Goal: Check status: Check status

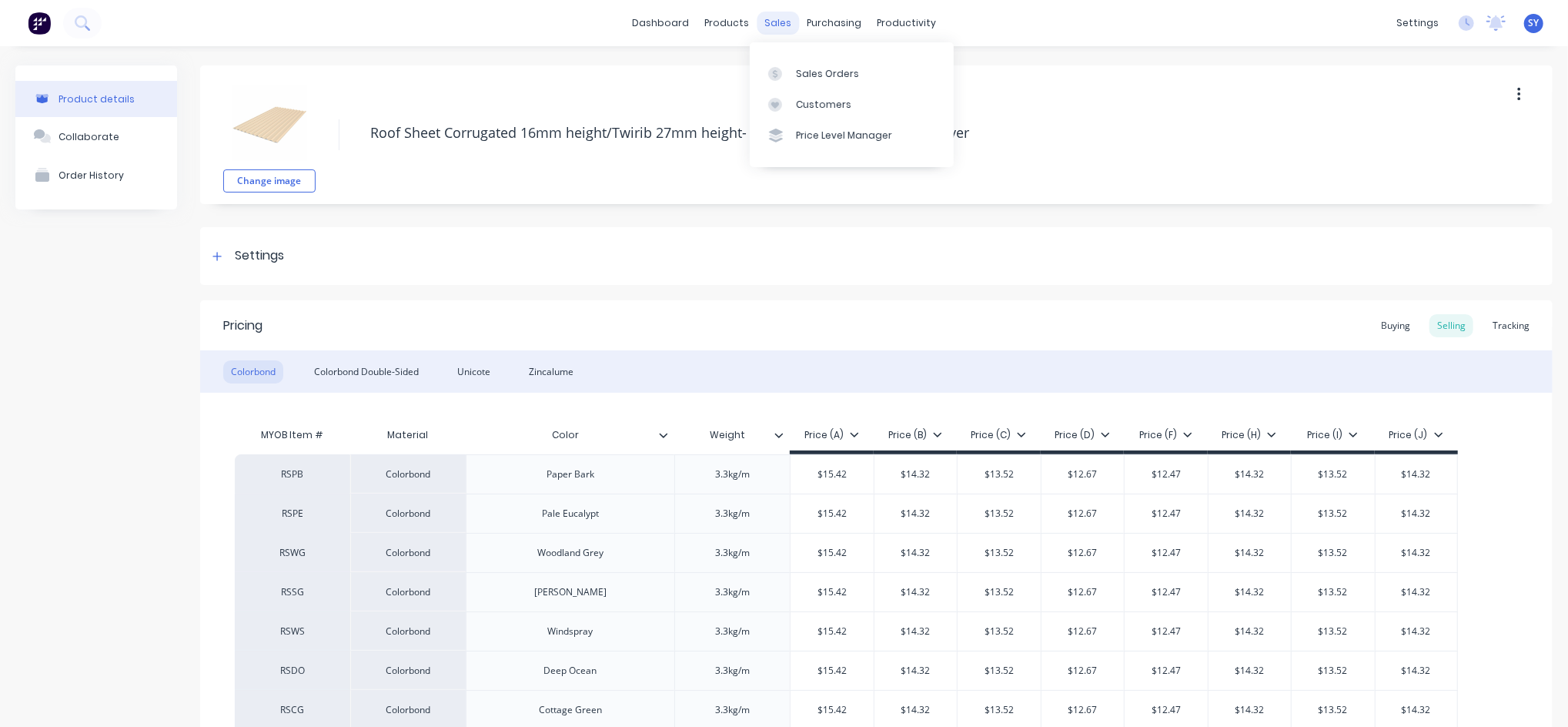
click at [762, 20] on div "sales" at bounding box center [778, 23] width 42 height 23
type textarea "x"
click at [813, 68] on div "Sales Orders" at bounding box center [828, 74] width 63 height 14
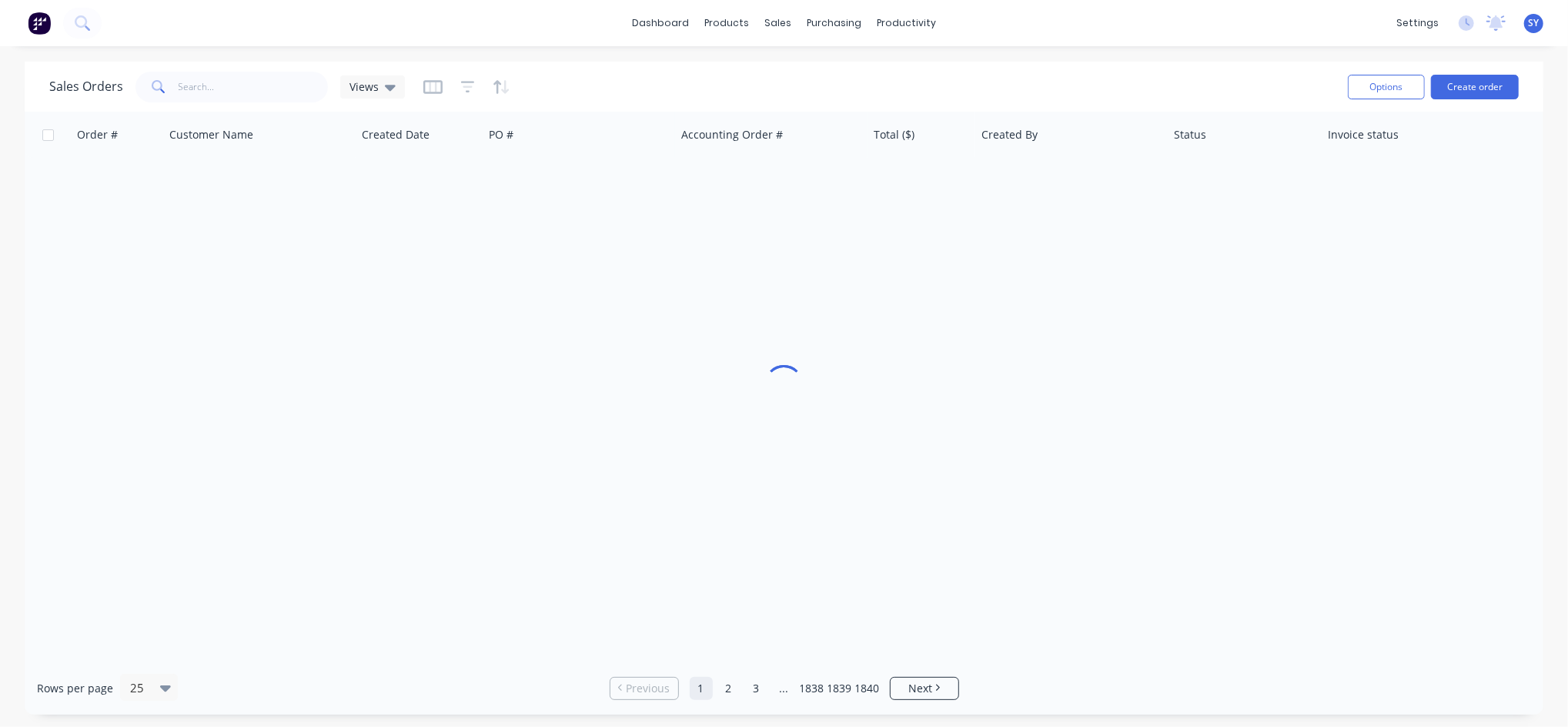
click at [202, 67] on div "Sales Orders Views" at bounding box center [693, 86] width 1286 height 38
click at [203, 87] on input "text" at bounding box center [253, 86] width 150 height 31
type input "57210"
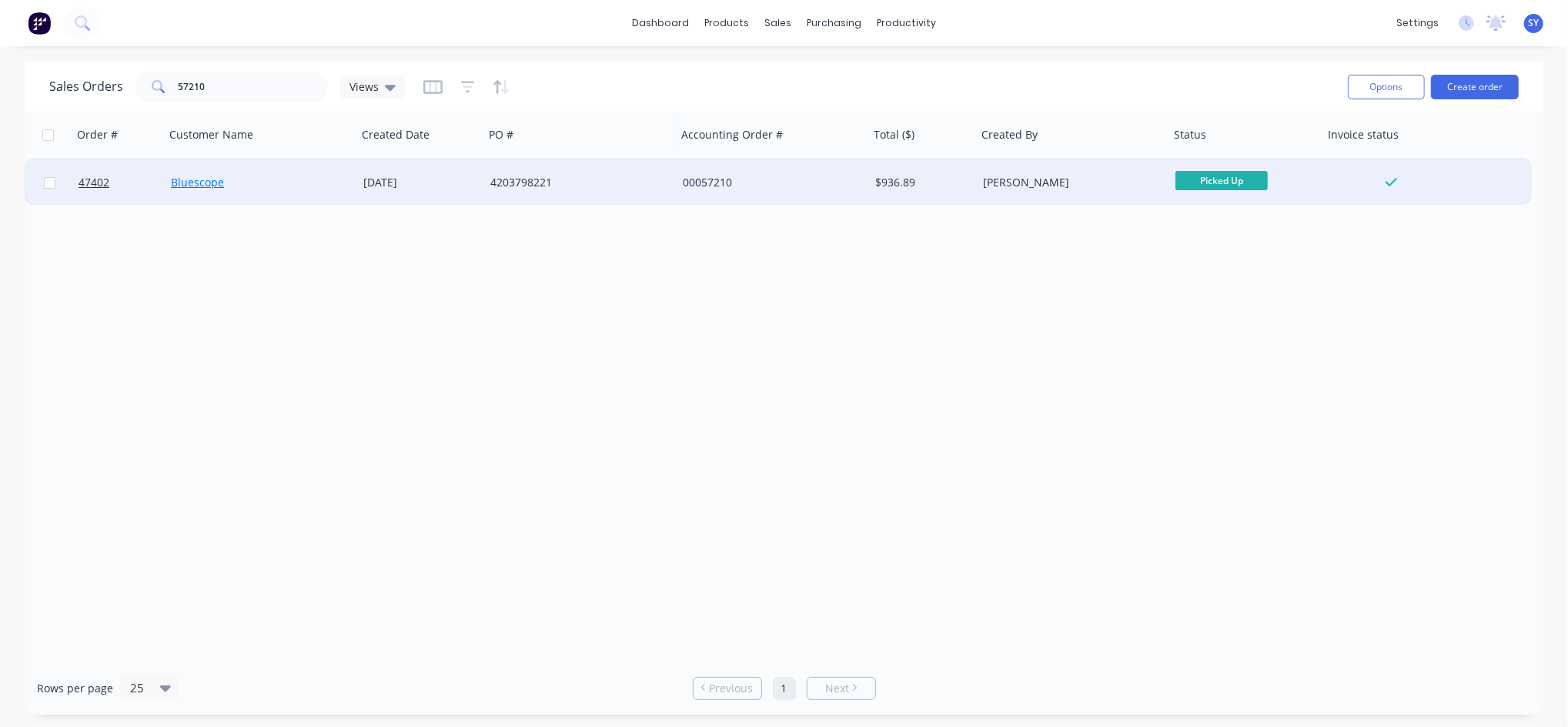
click at [194, 180] on link "Bluescope" at bounding box center [198, 182] width 53 height 15
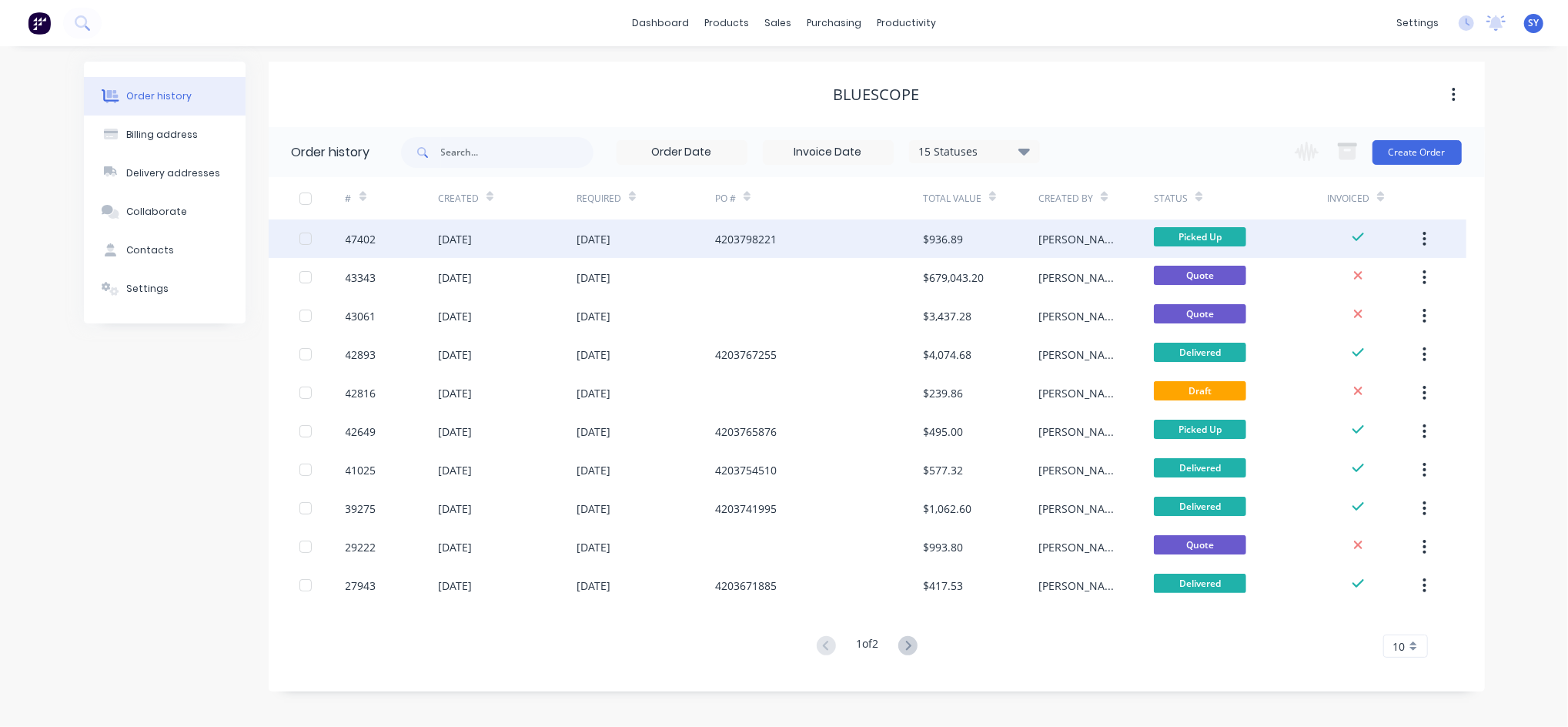
click at [908, 234] on div "4203798221" at bounding box center [819, 238] width 208 height 38
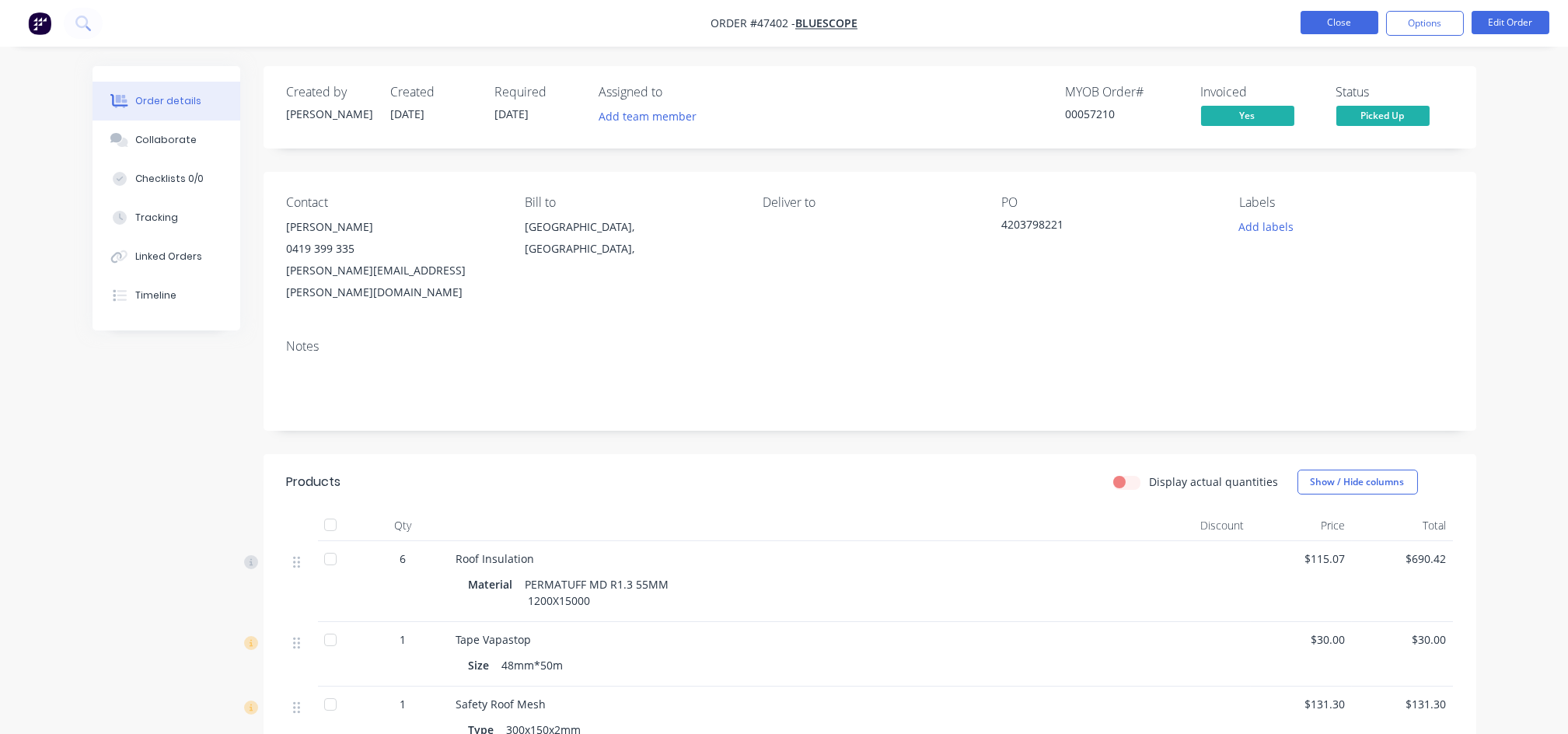
click at [1316, 29] on button "Close" at bounding box center [1339, 22] width 78 height 23
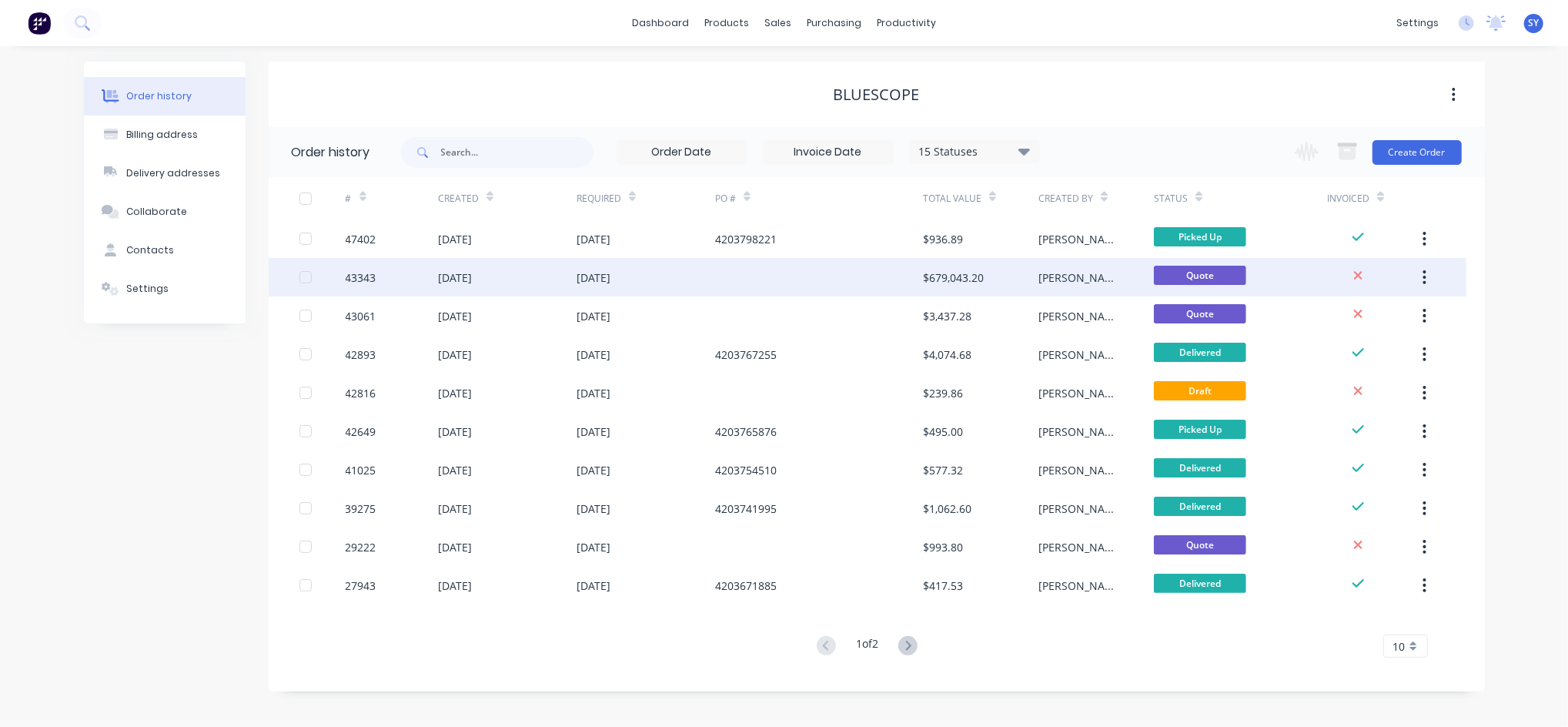
click at [649, 285] on div "[DATE]" at bounding box center [646, 277] width 139 height 38
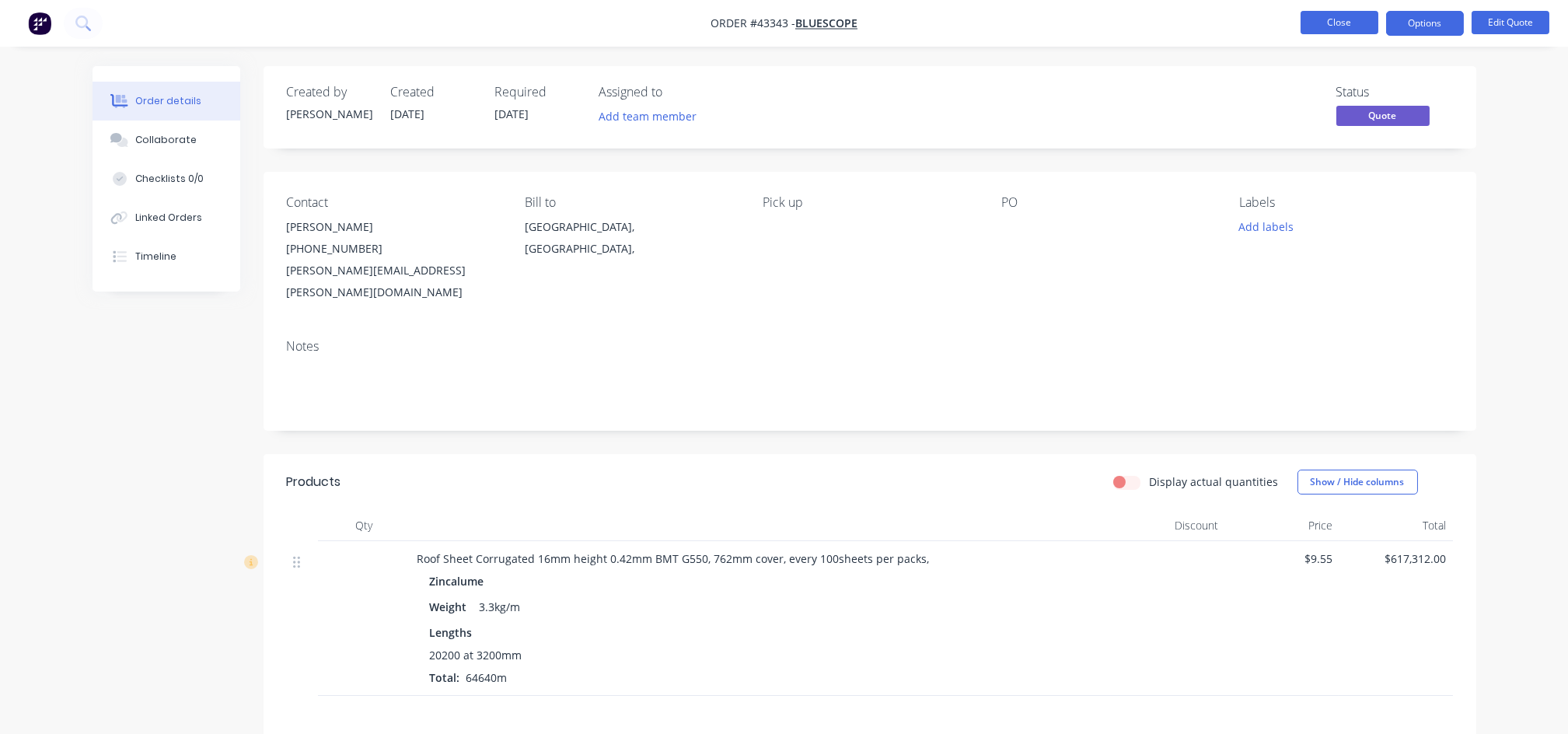
click at [1361, 21] on button "Close" at bounding box center [1339, 22] width 78 height 23
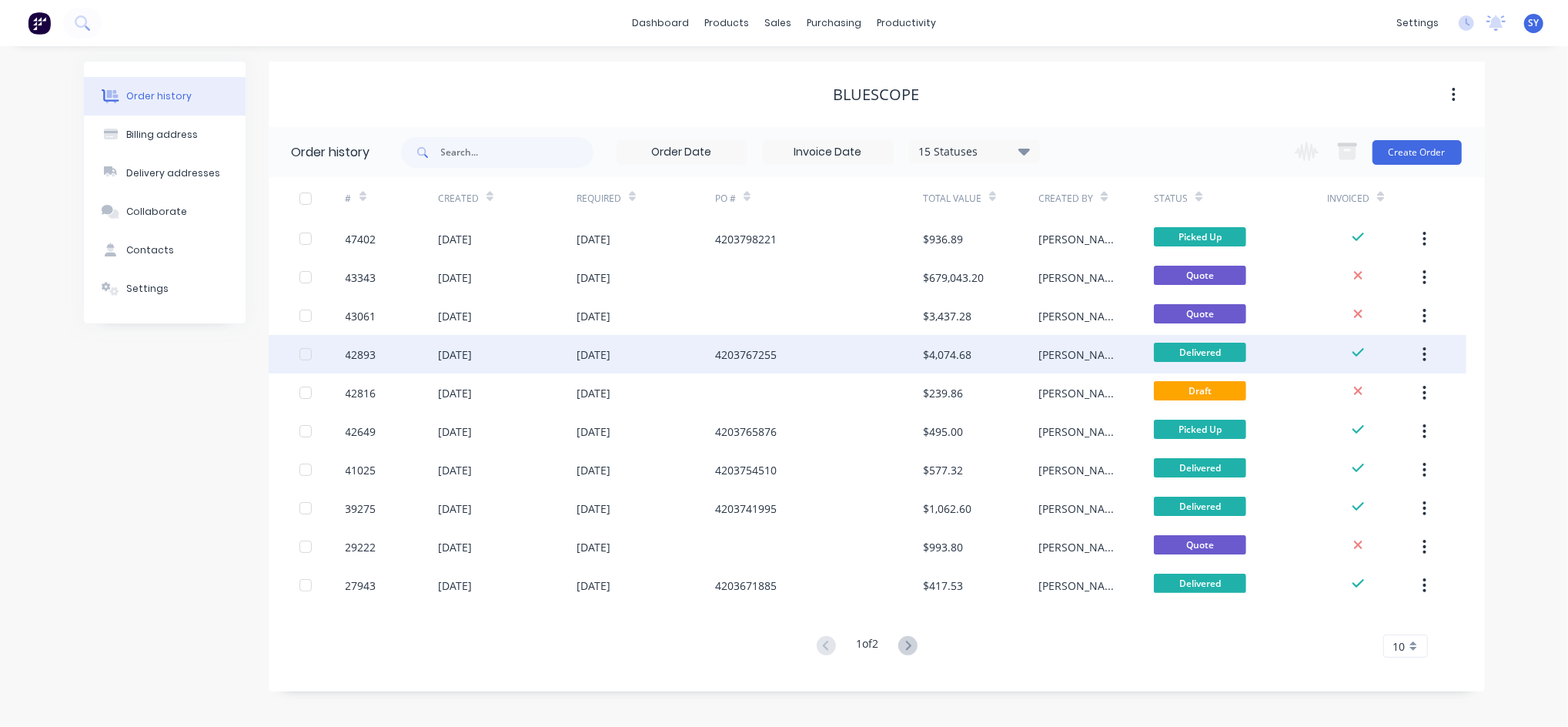
click at [926, 354] on div "$4,074.68" at bounding box center [948, 354] width 49 height 16
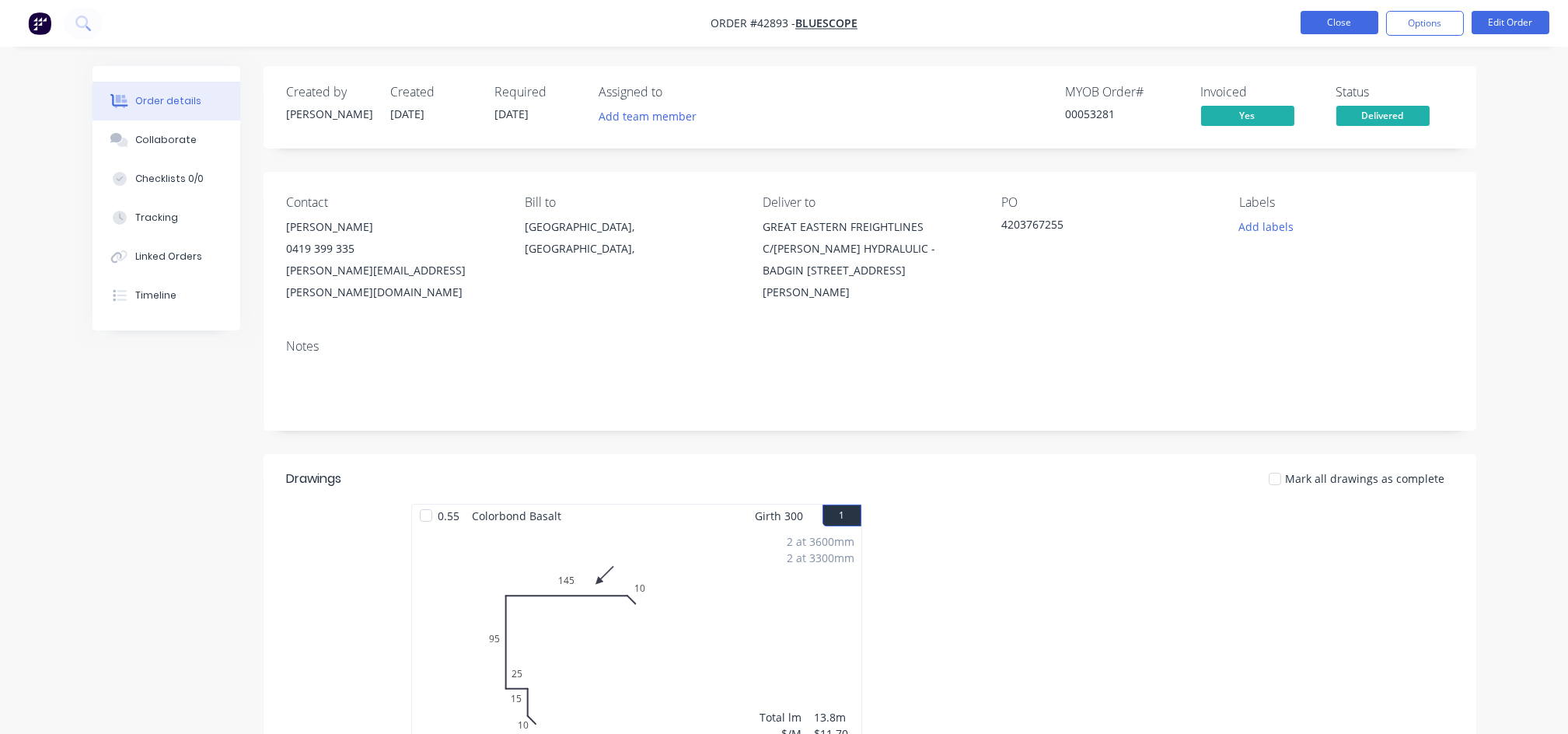
click at [1331, 21] on button "Close" at bounding box center [1339, 22] width 78 height 23
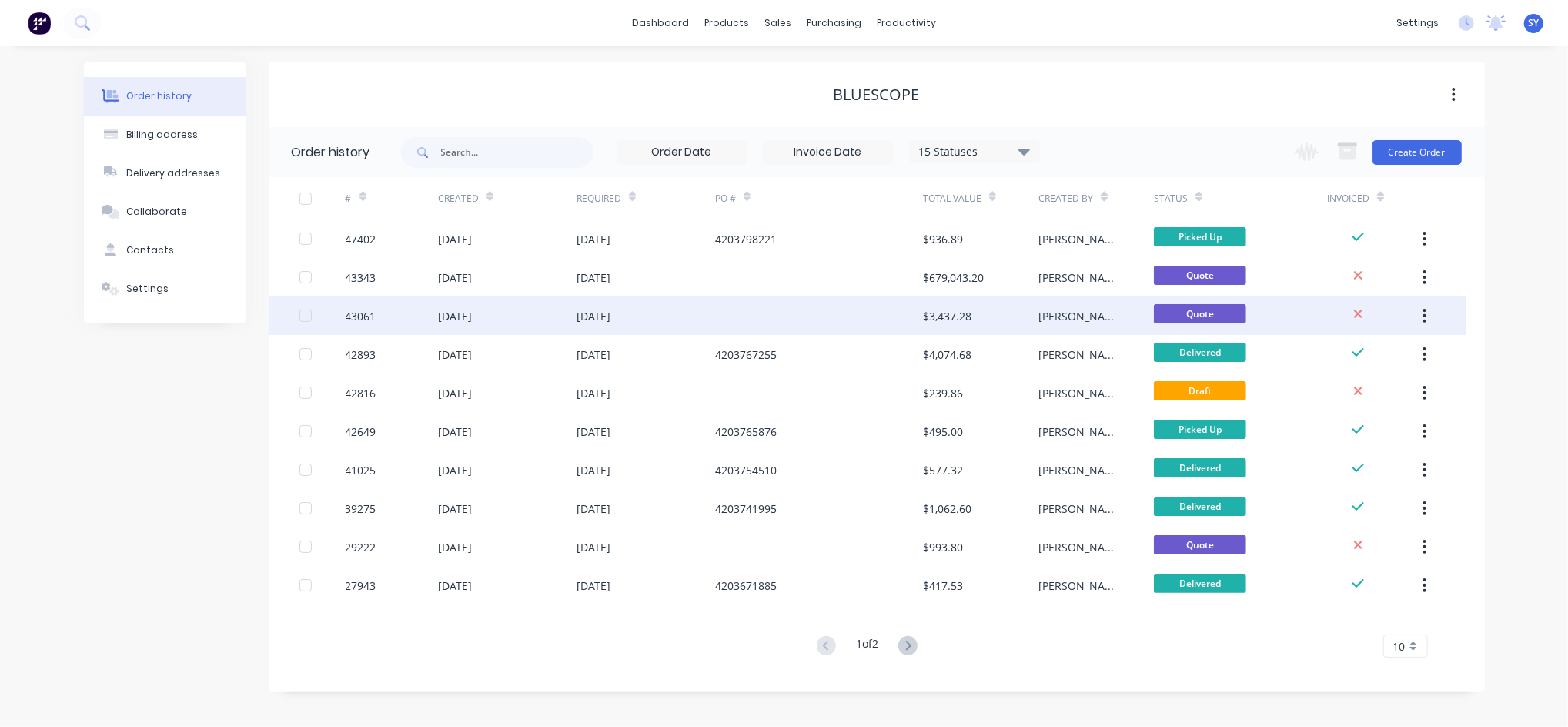
click at [967, 310] on div "$3,437.28" at bounding box center [948, 316] width 49 height 16
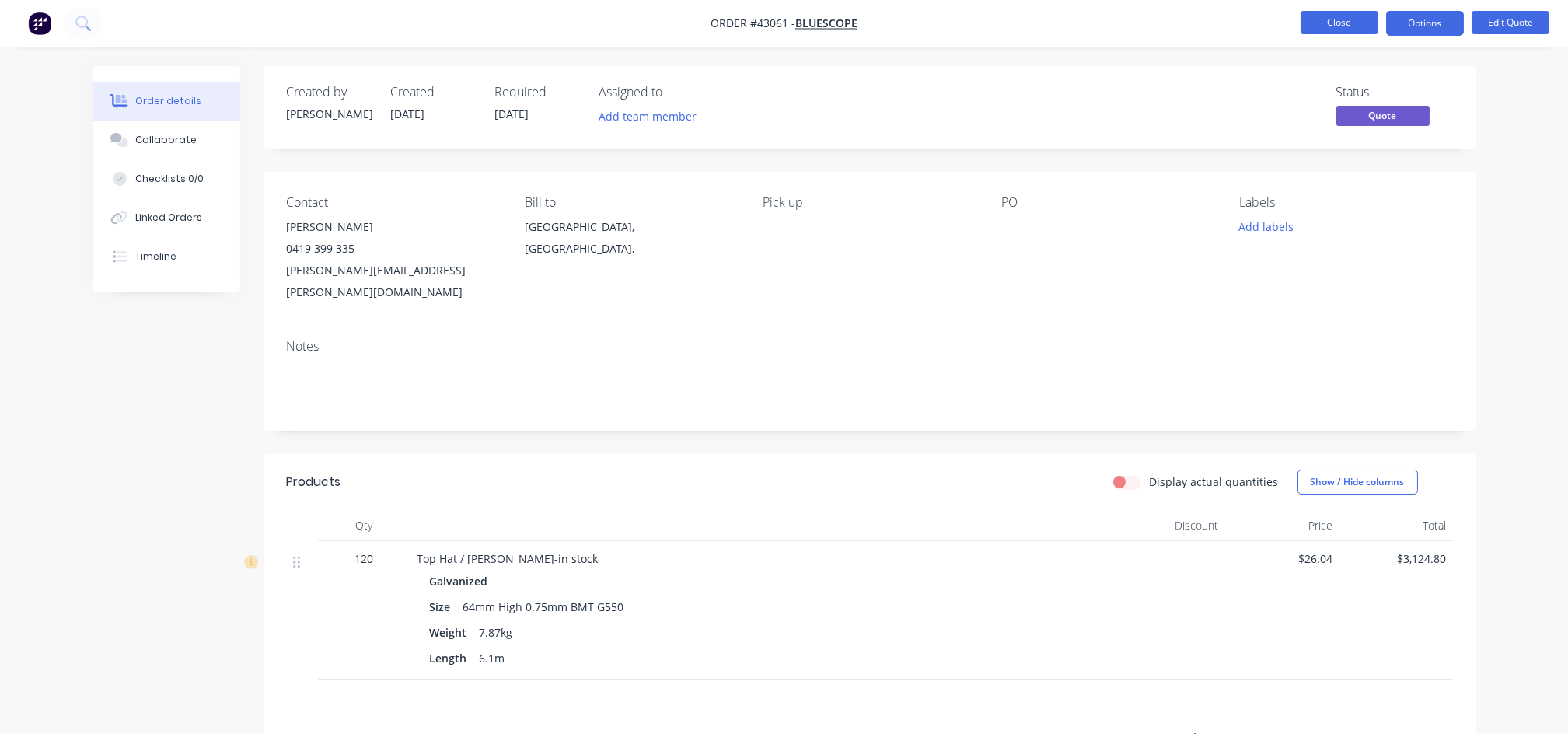
click at [1348, 22] on button "Close" at bounding box center [1339, 22] width 78 height 23
